Goal: Find contact information: Find contact information

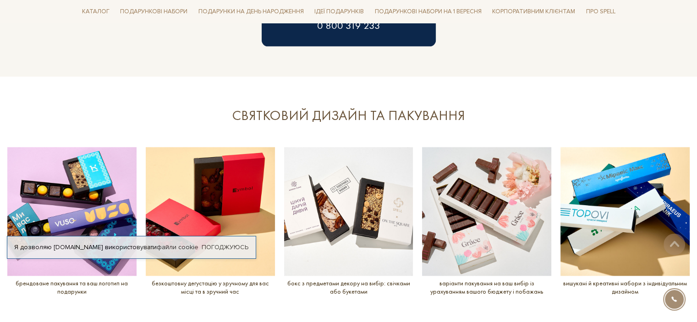
scroll to position [1054, 0]
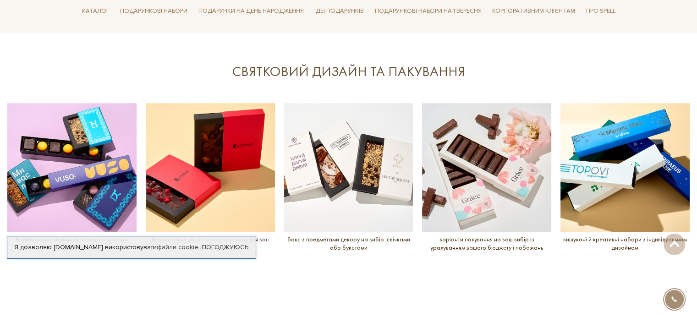
click at [0, 61] on section "СВЯТКОВИЙ ДИЗАЙН ТА ПАКУВАННЯ slide 6 to 10 of 5 брендоване пакування та ваш ло…" at bounding box center [348, 172] width 697 height 279
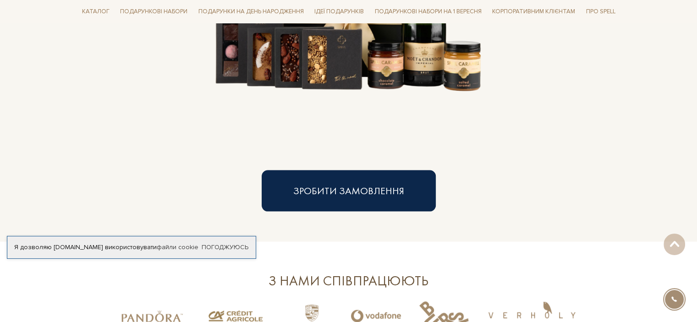
scroll to position [1760, 0]
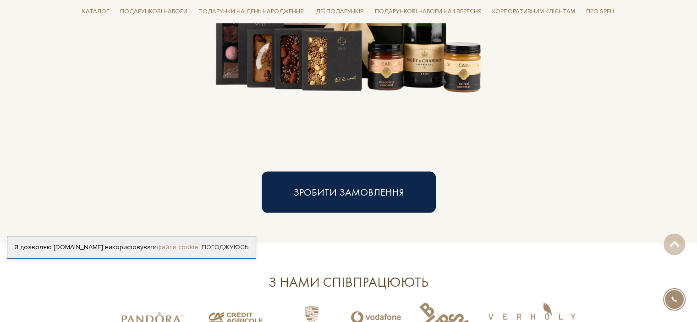
click at [192, 245] on link "файли cookie" at bounding box center [178, 247] width 42 height 8
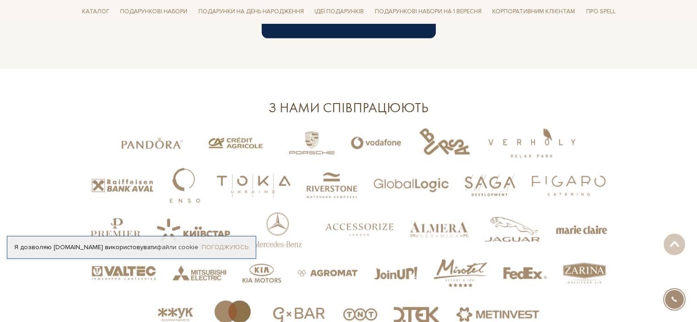
click at [226, 247] on link "Погоджуюсь" at bounding box center [225, 247] width 47 height 8
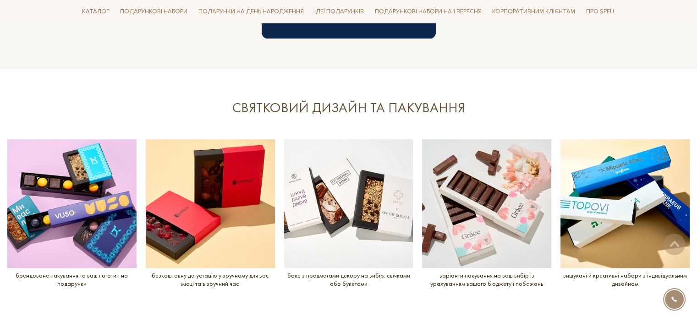
scroll to position [1064, 0]
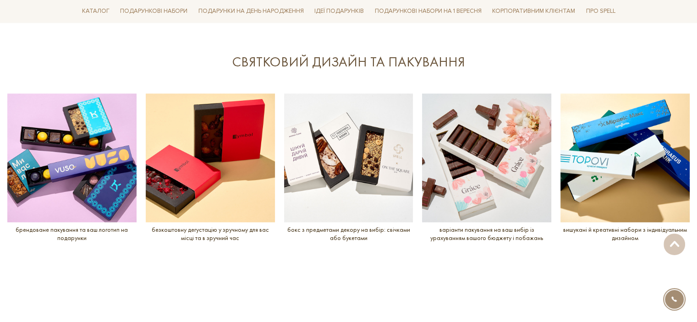
click at [170, 174] on img at bounding box center [210, 158] width 129 height 129
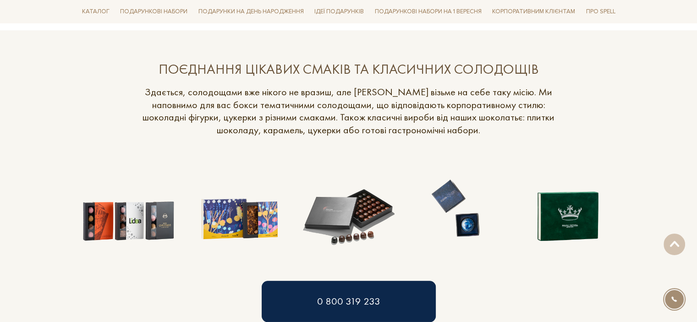
scroll to position [743, 0]
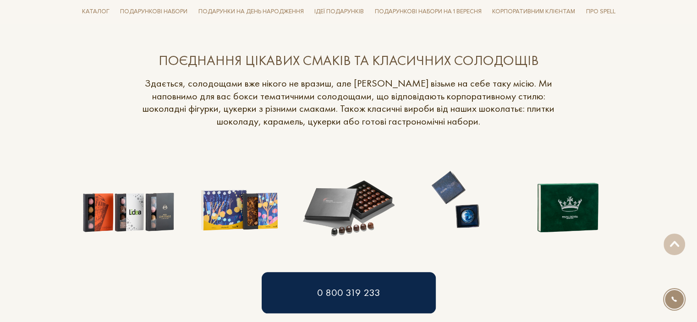
click at [469, 215] on img at bounding box center [458, 199] width 101 height 101
click at [471, 220] on img at bounding box center [458, 199] width 101 height 101
click at [336, 207] on img at bounding box center [348, 199] width 101 height 101
drag, startPoint x: 336, startPoint y: 207, endPoint x: 233, endPoint y: 176, distance: 108.2
click at [233, 176] on img at bounding box center [238, 199] width 101 height 101
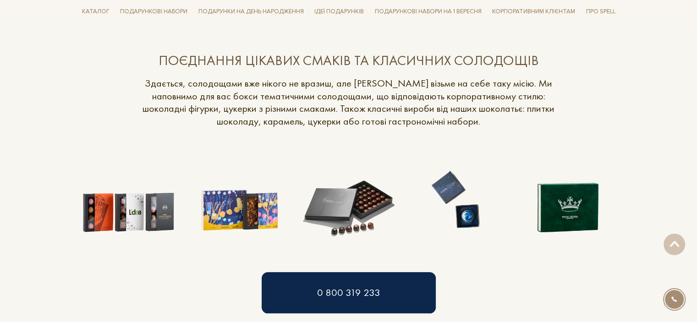
click at [479, 297] on div "0 800 319 233" at bounding box center [348, 292] width 541 height 41
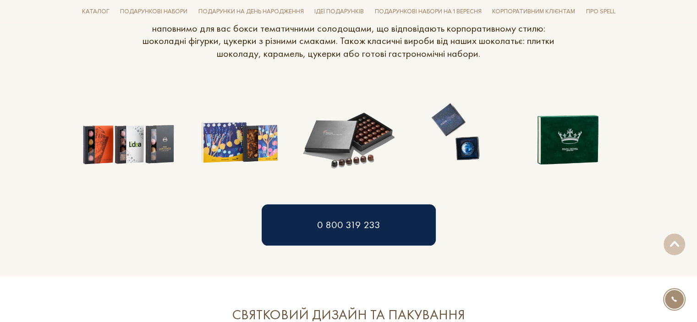
scroll to position [835, 0]
